Goal: Task Accomplishment & Management: Manage account settings

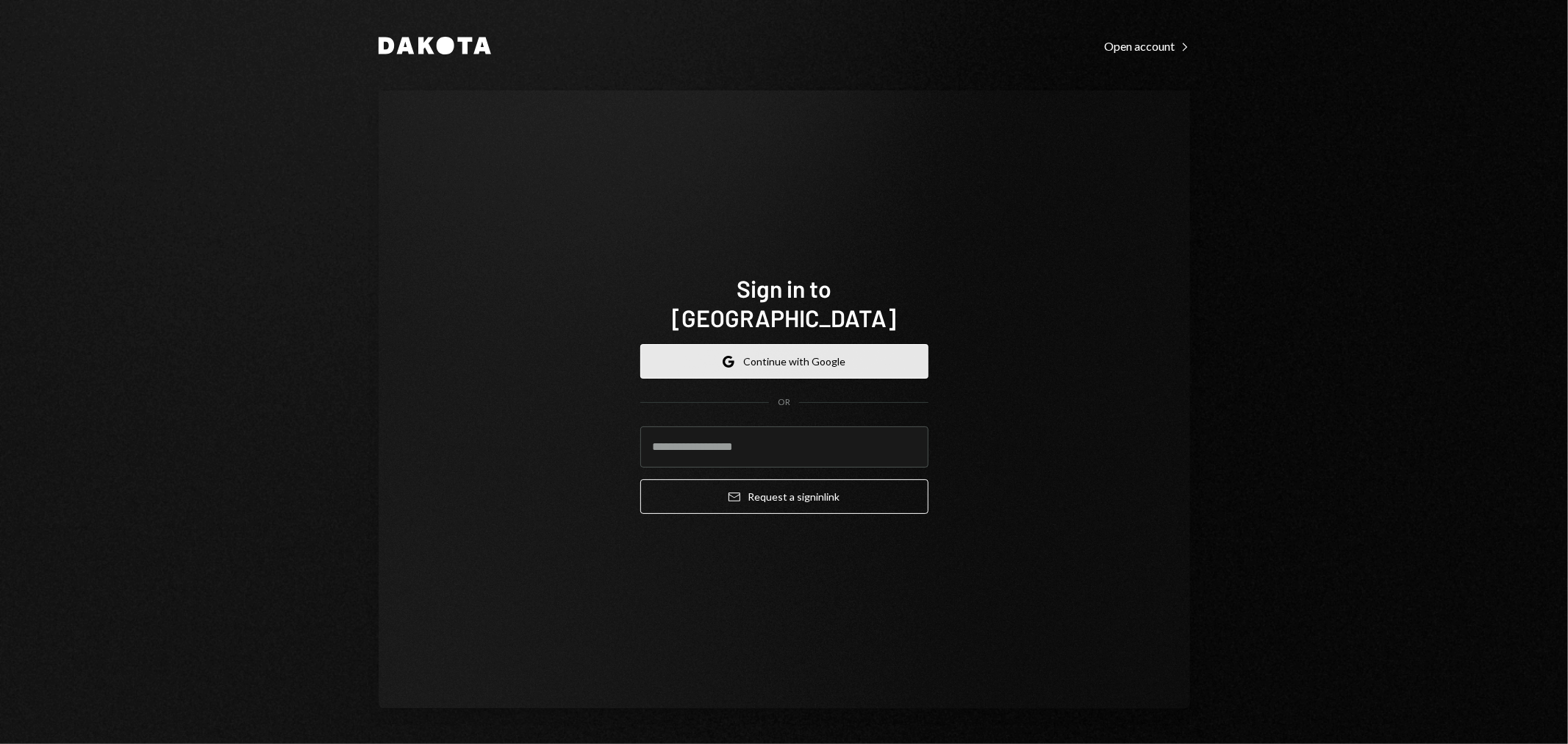
click at [813, 344] on button "Google Continue with Google" at bounding box center [784, 361] width 288 height 34
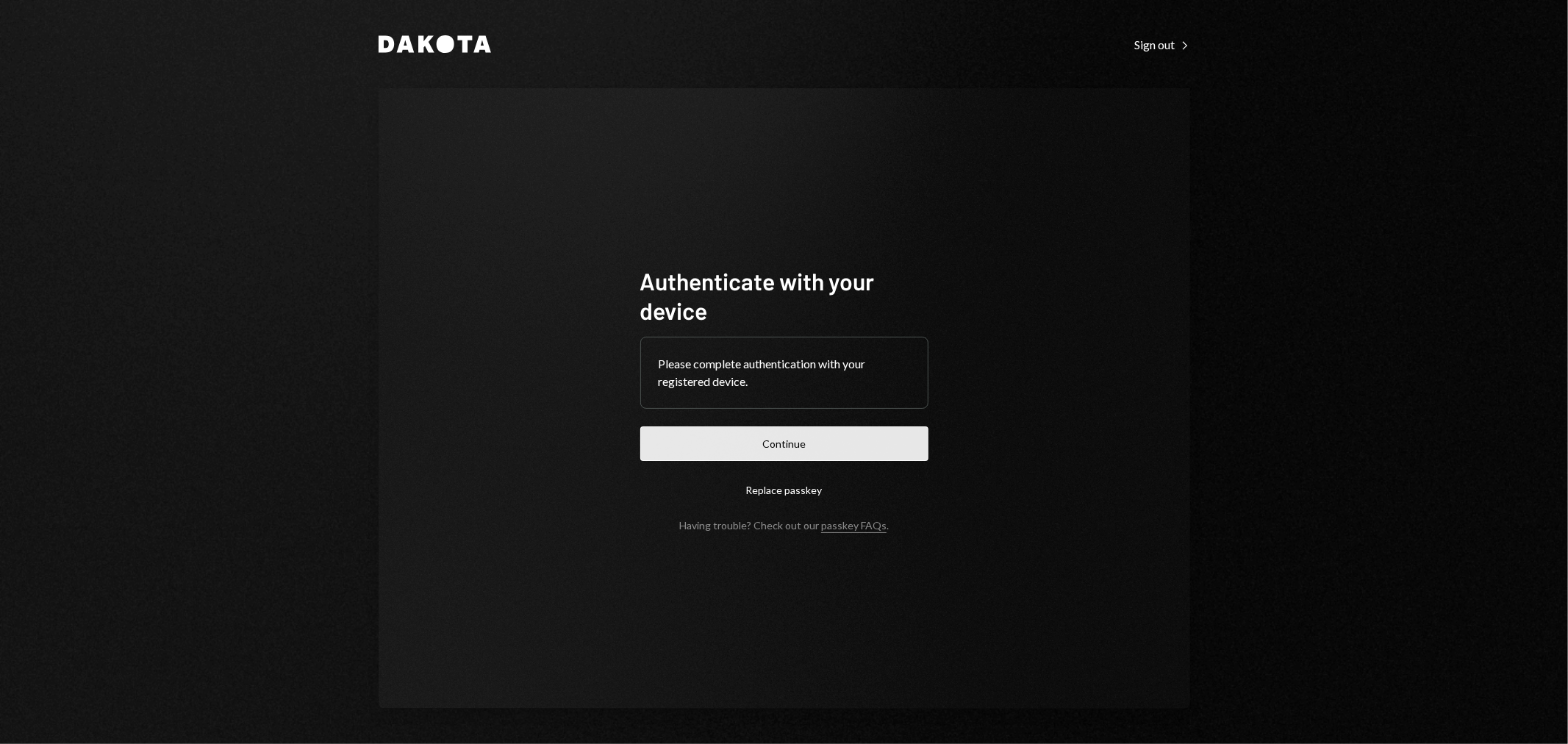
click at [834, 435] on button "Continue" at bounding box center [784, 443] width 288 height 34
click at [806, 449] on button "Continue" at bounding box center [784, 443] width 288 height 34
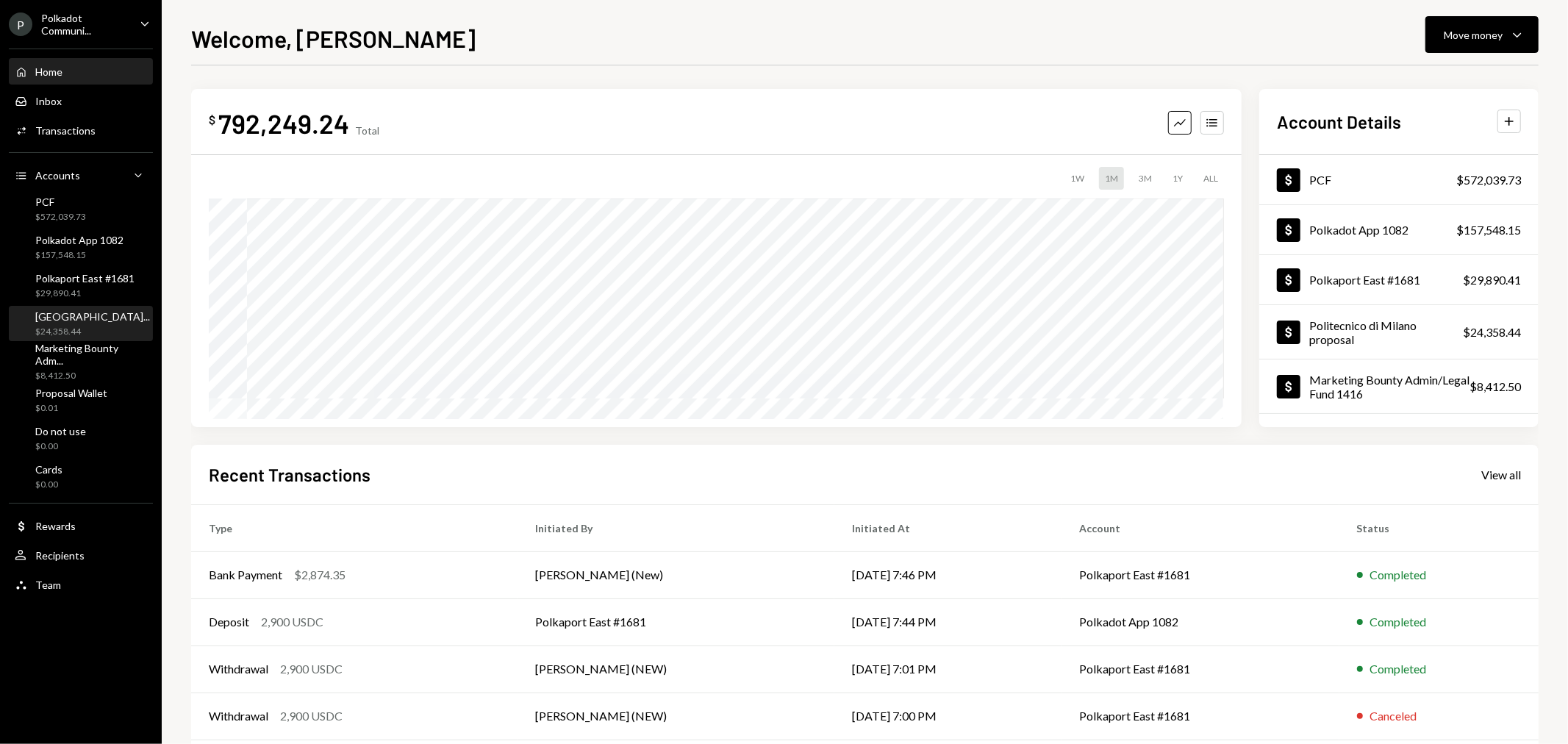
click at [75, 320] on div "[GEOGRAPHIC_DATA]..." at bounding box center [92, 316] width 114 height 12
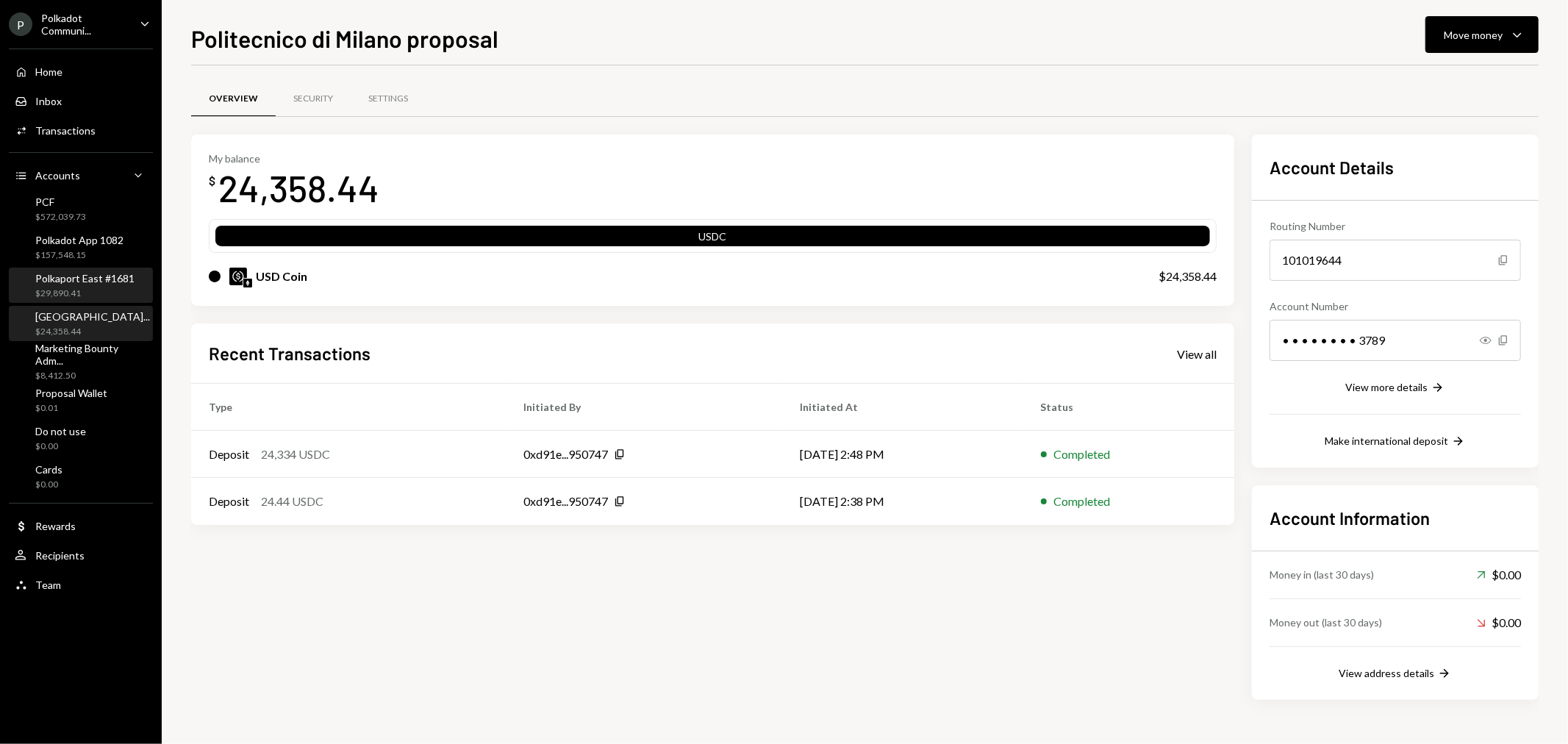
click at [70, 279] on div "Polkaport East #1681" at bounding box center [85, 277] width 99 height 12
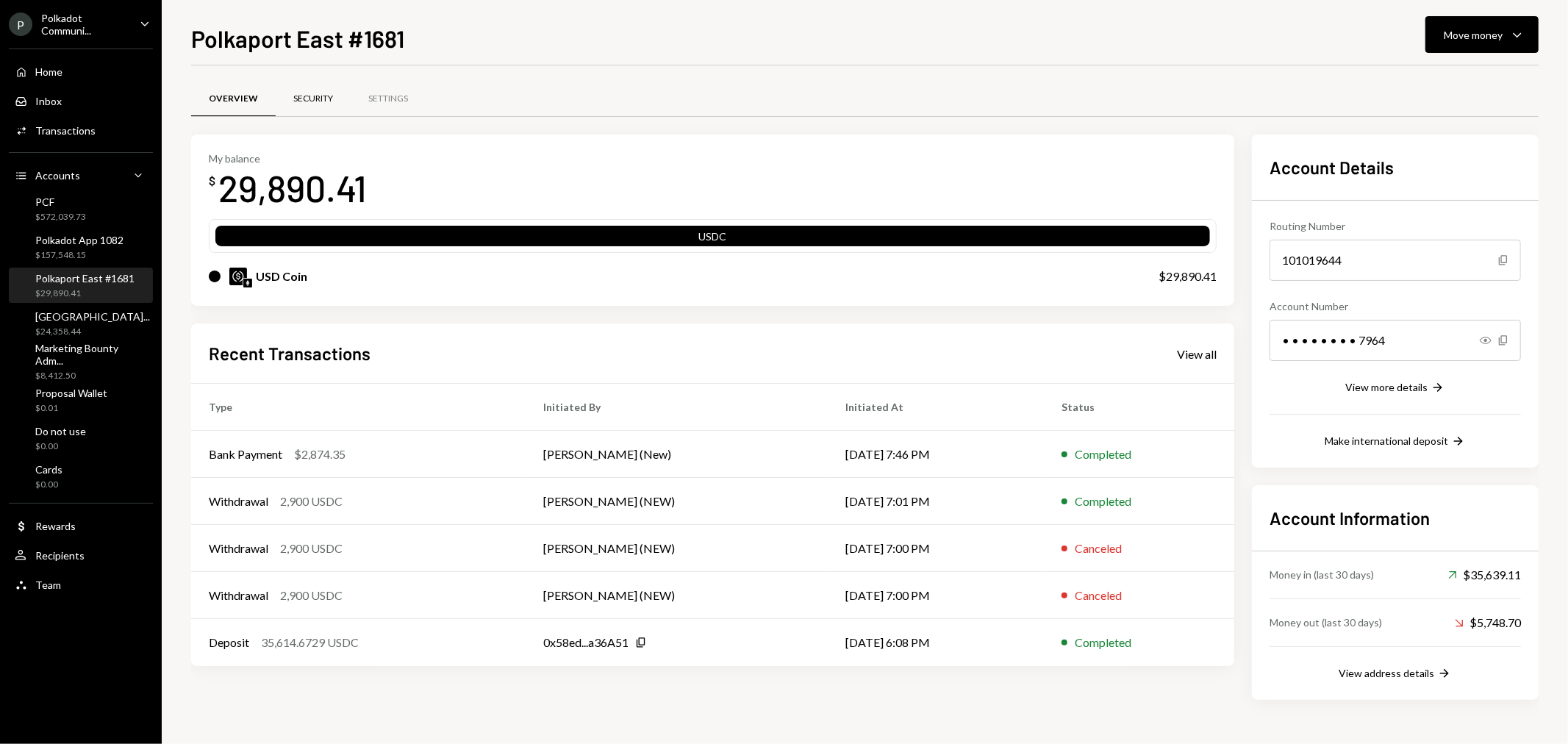
click at [304, 105] on div "Security" at bounding box center [312, 99] width 75 height 35
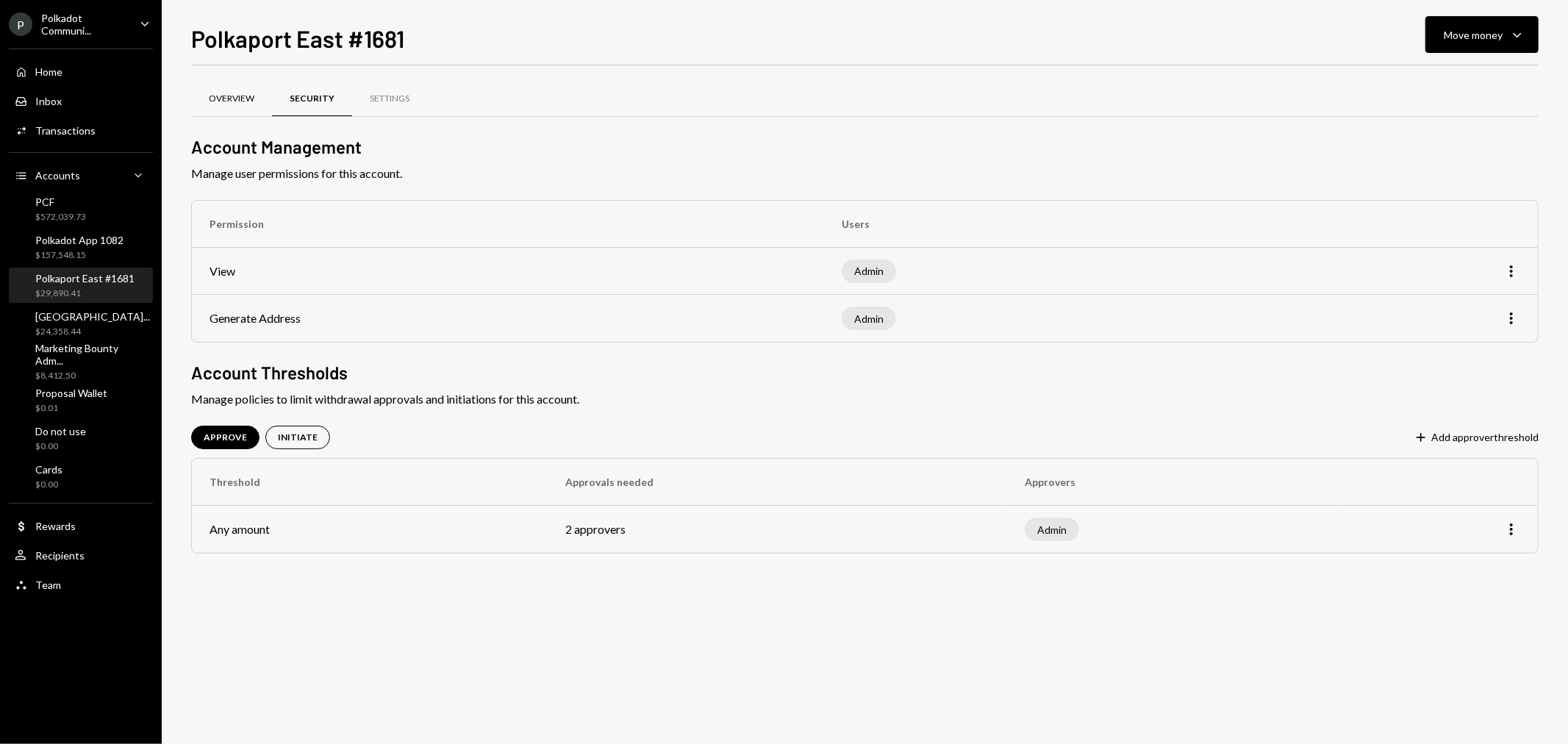
click at [252, 100] on div "Overview" at bounding box center [231, 98] width 46 height 12
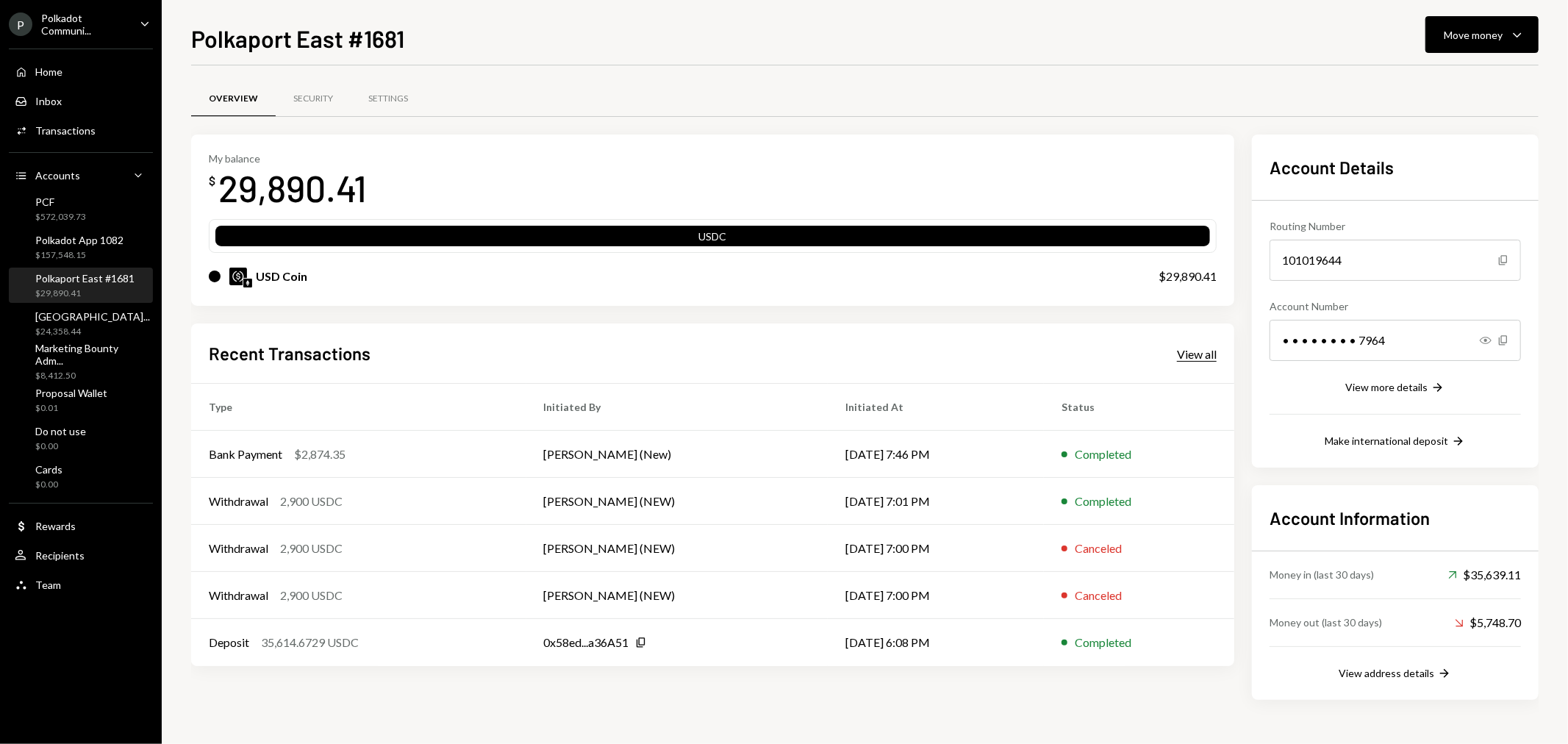
click at [1186, 358] on div "View all" at bounding box center [1196, 353] width 40 height 14
